Goal: Use online tool/utility: Utilize a website feature to perform a specific function

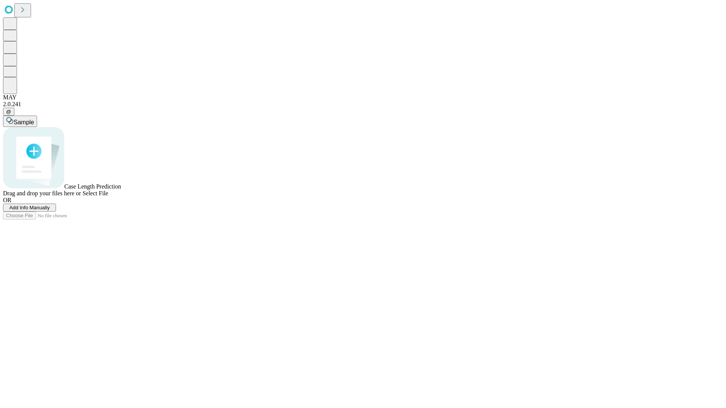
click at [50, 211] on span "Add Info Manually" at bounding box center [29, 208] width 40 height 6
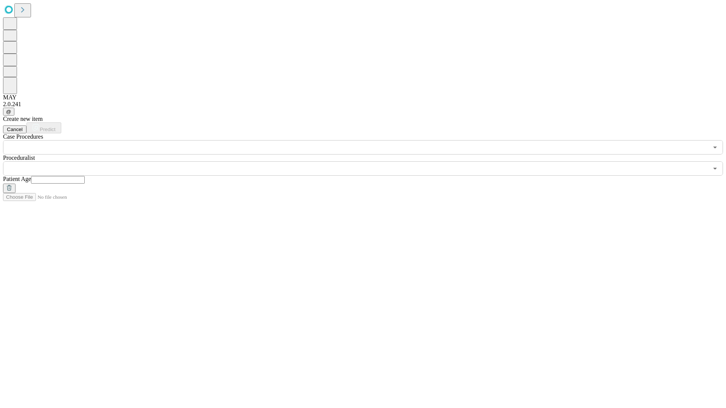
click at [85, 176] on input "text" at bounding box center [58, 180] width 54 height 8
type input "**"
click at [368, 161] on input "text" at bounding box center [355, 168] width 705 height 14
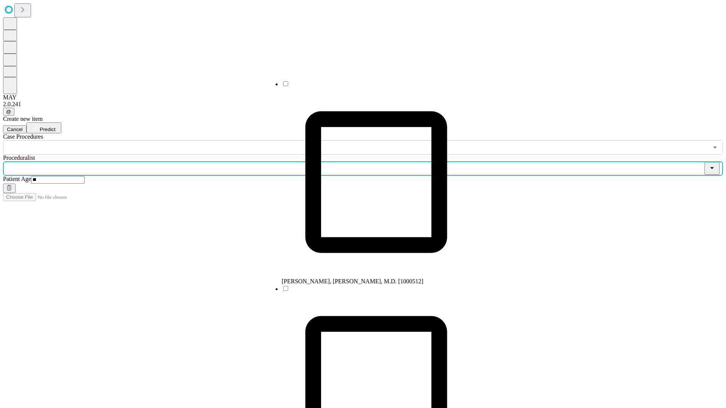
click at [369, 87] on li "[PERSON_NAME], [PERSON_NAME], M.D. [1000512]" at bounding box center [376, 182] width 189 height 205
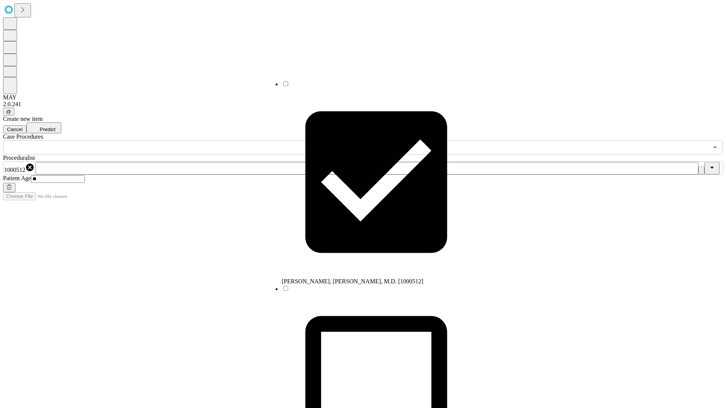
click at [159, 140] on input "text" at bounding box center [355, 147] width 705 height 14
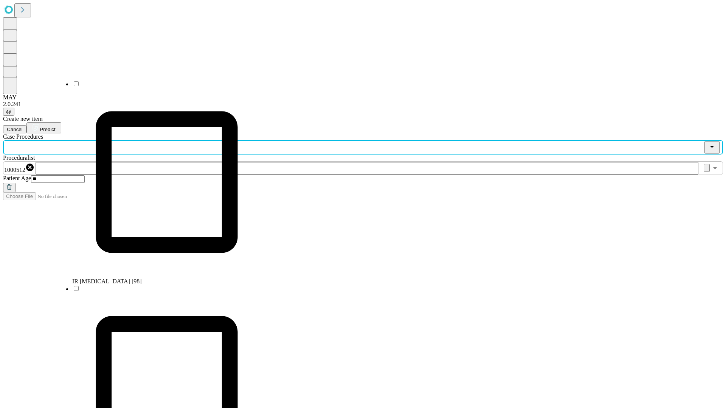
click at [159, 87] on li "IR [MEDICAL_DATA] [98]" at bounding box center [166, 182] width 189 height 205
click at [55, 127] on span "Predict" at bounding box center [48, 130] width 16 height 6
